Goal: Answer question/provide support: Share knowledge or assist other users

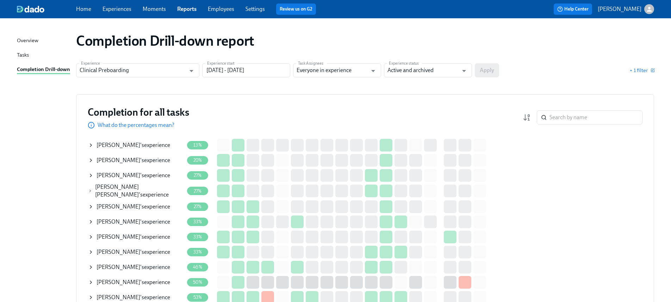
click at [133, 297] on div "[PERSON_NAME] 's experience" at bounding box center [133, 298] width 74 height 8
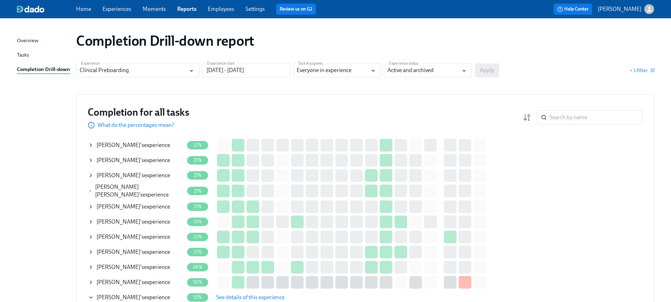
click at [243, 296] on span "See details of this experience" at bounding box center [250, 297] width 68 height 7
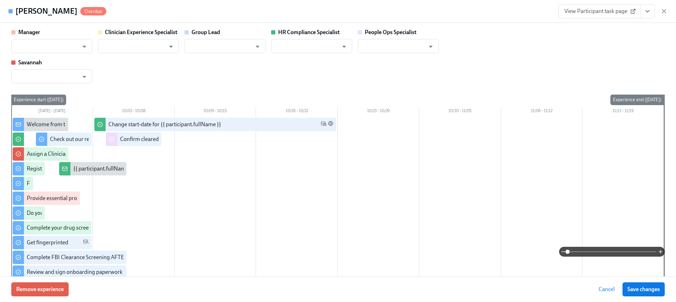
type input "[PERSON_NAME]"
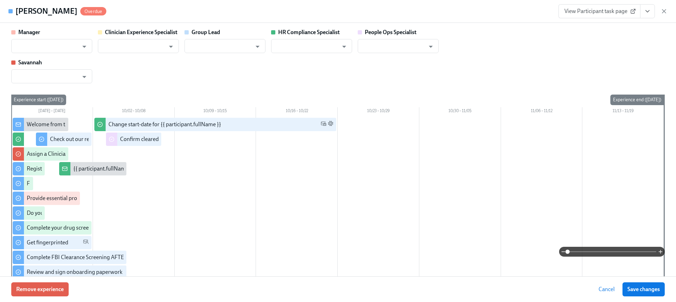
type input "[PERSON_NAME]"
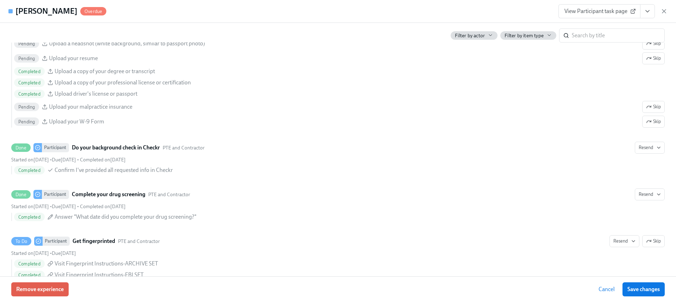
scroll to position [736, 0]
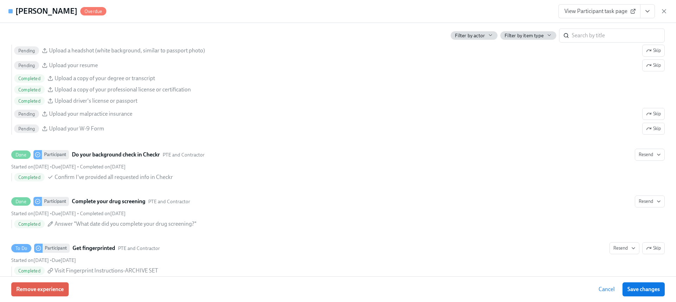
click at [595, 9] on span "View Participant task page" at bounding box center [599, 11] width 70 height 7
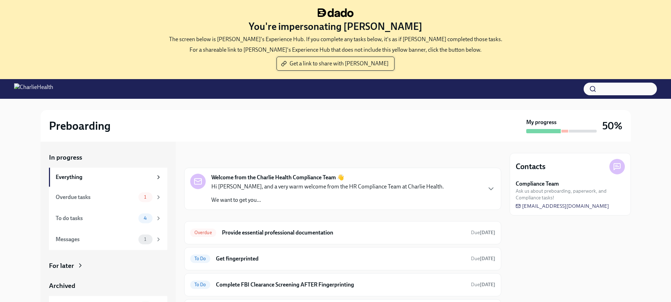
click at [328, 62] on span "Get a link to share with Ezzie" at bounding box center [335, 63] width 106 height 7
